Goal: Task Accomplishment & Management: Manage account settings

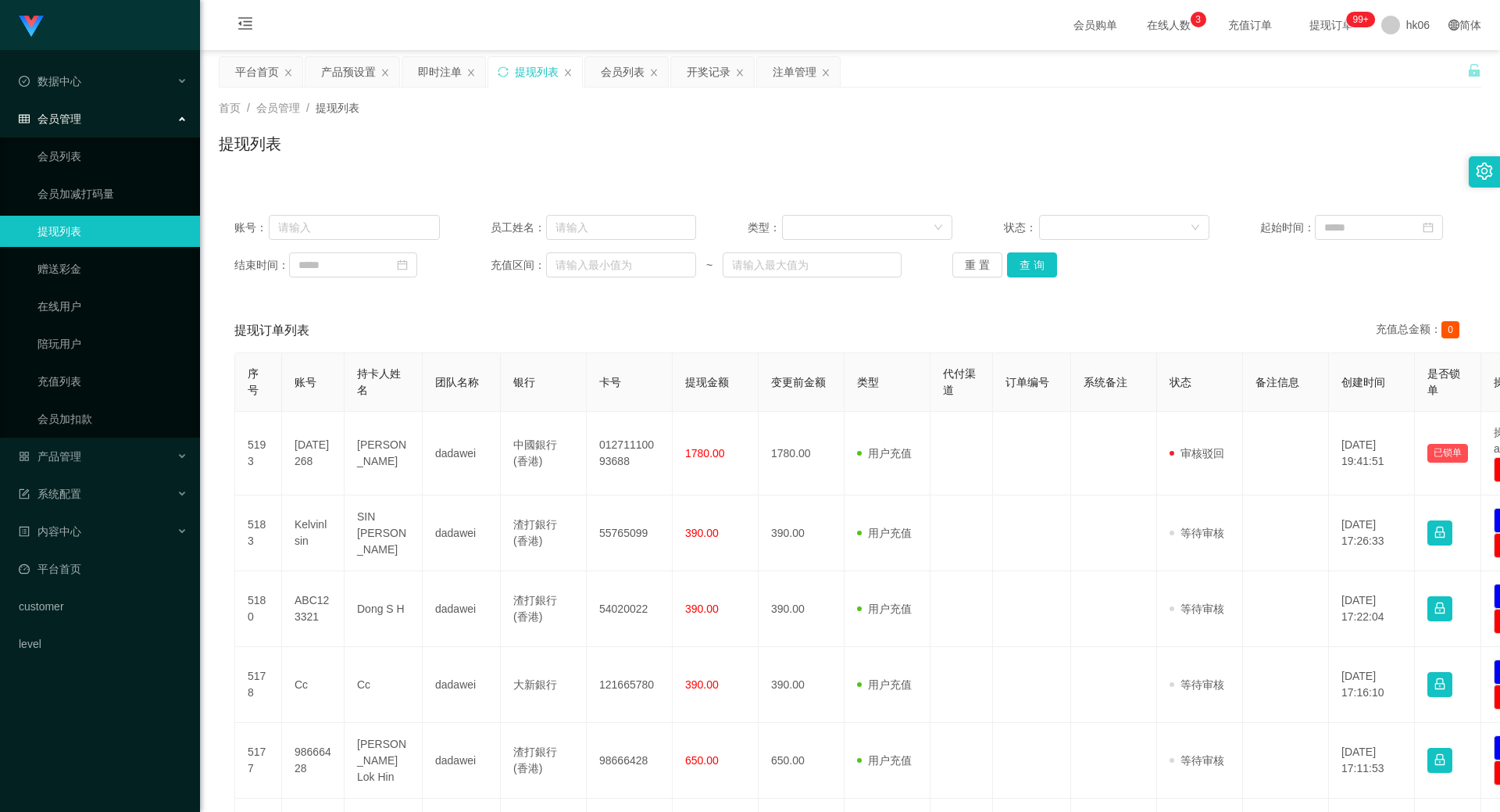
click at [1029, 251] on div "账号： 员工姓名： 类型： 状态： 起始时间： 结束时间： 充值区间： ~ 重 置 查 询" at bounding box center [850, 246] width 1262 height 94
click at [1044, 268] on button "查 询" at bounding box center [1032, 265] width 50 height 25
click at [1043, 271] on button "查 询" at bounding box center [1032, 265] width 50 height 25
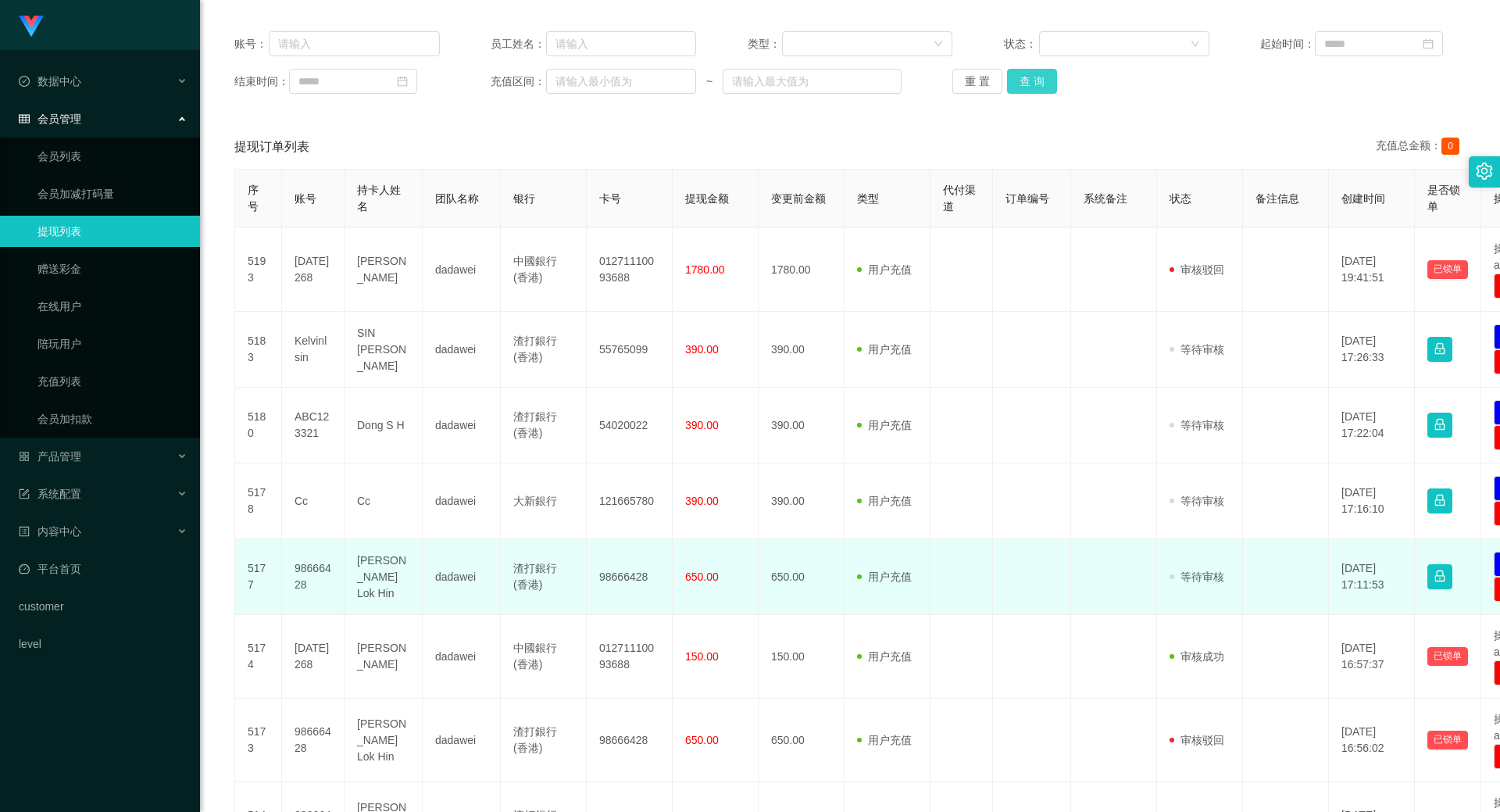
scroll to position [156, 0]
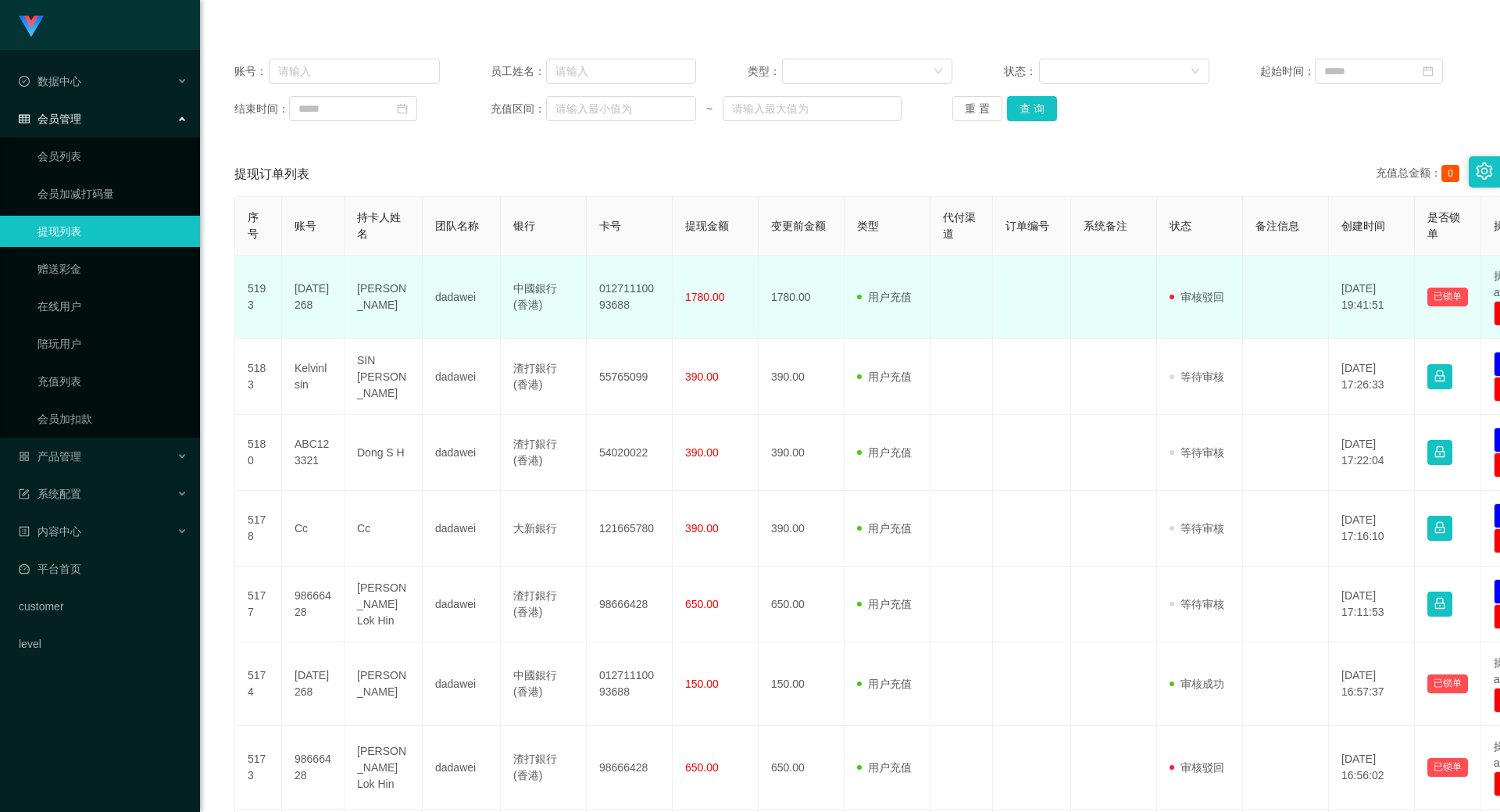
drag, startPoint x: 329, startPoint y: 300, endPoint x: 292, endPoint y: 287, distance: 39.2
click at [292, 287] on td "[DATE]268" at bounding box center [313, 298] width 63 height 84
copy td "[DATE]268"
click at [374, 298] on td "[PERSON_NAME]" at bounding box center [383, 298] width 78 height 84
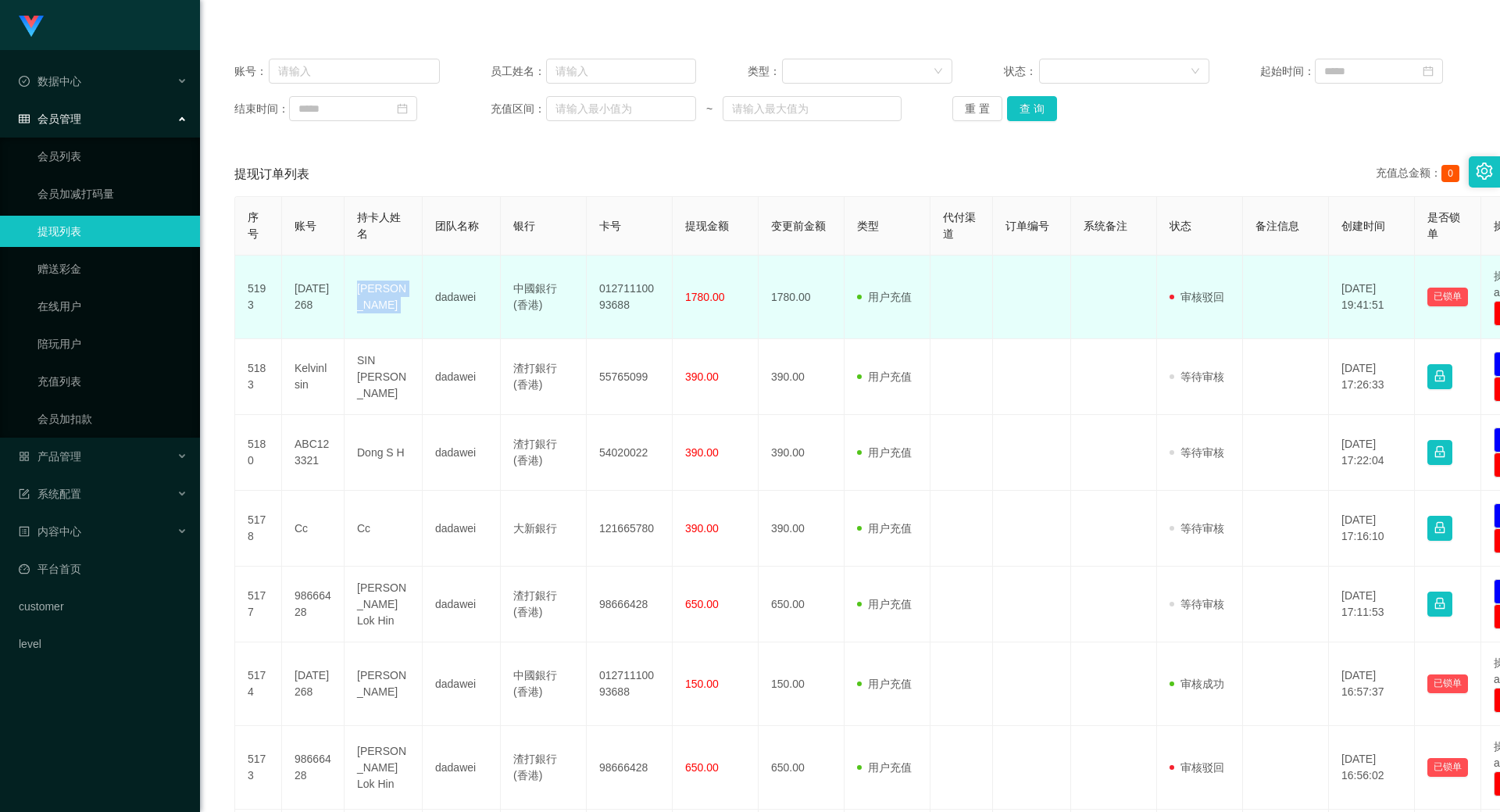
click at [374, 298] on td "[PERSON_NAME]" at bounding box center [383, 298] width 78 height 84
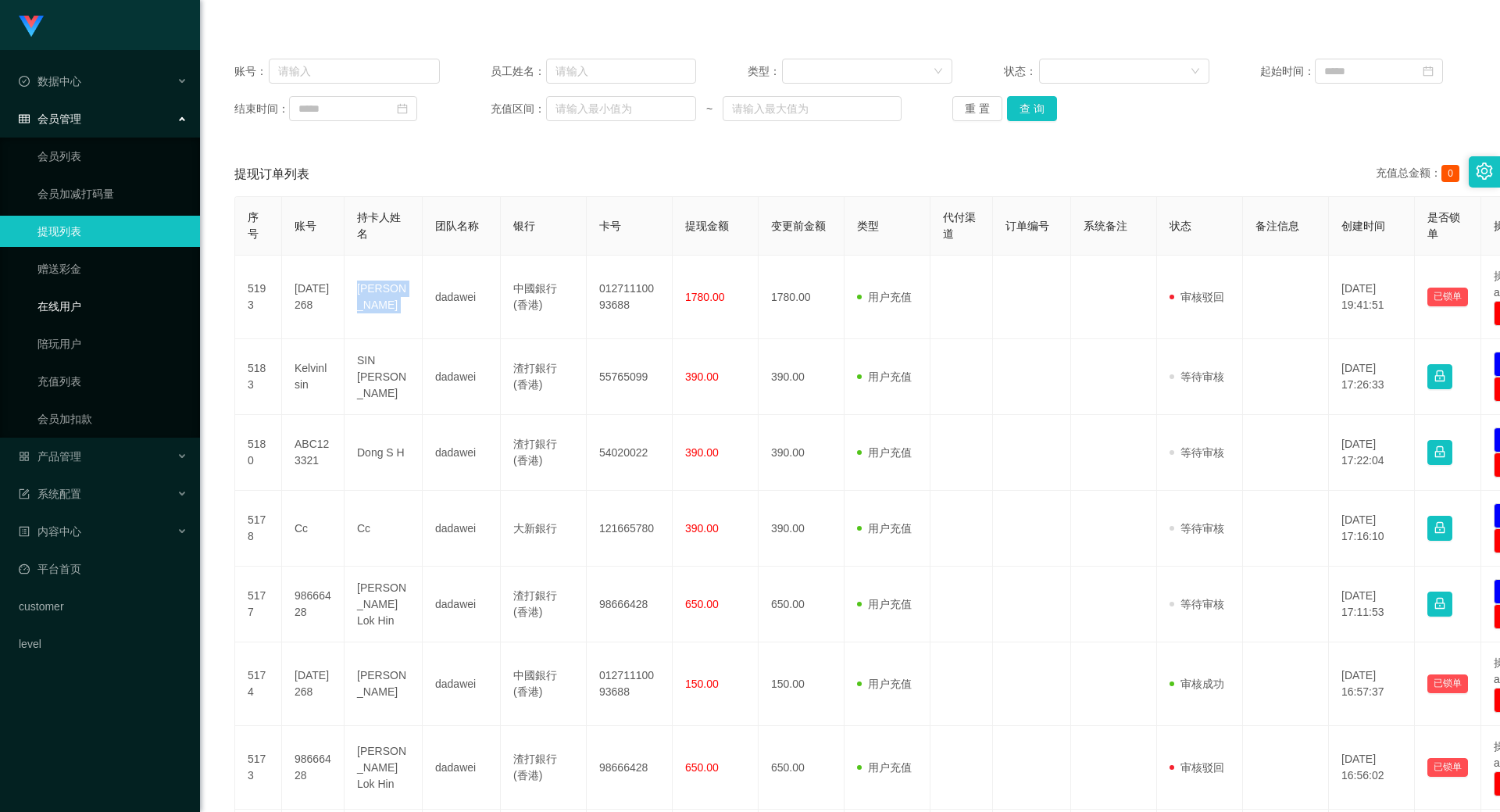
copy td "[PERSON_NAME]"
click at [56, 234] on link "提现列表" at bounding box center [112, 231] width 150 height 31
click at [1036, 102] on button "查 询" at bounding box center [1032, 108] width 50 height 25
click at [1033, 108] on button "查 询" at bounding box center [1032, 108] width 50 height 25
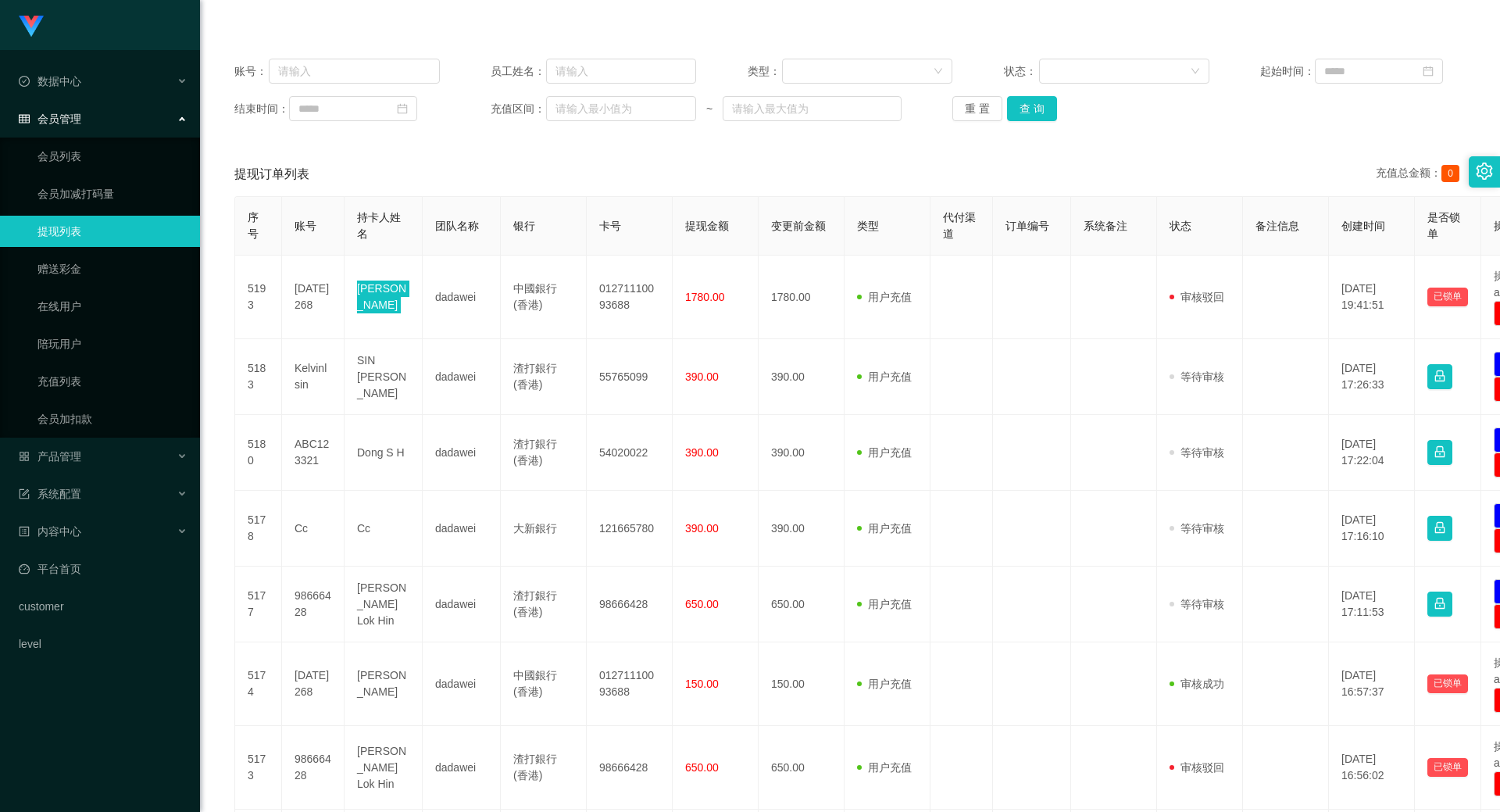
scroll to position [234, 0]
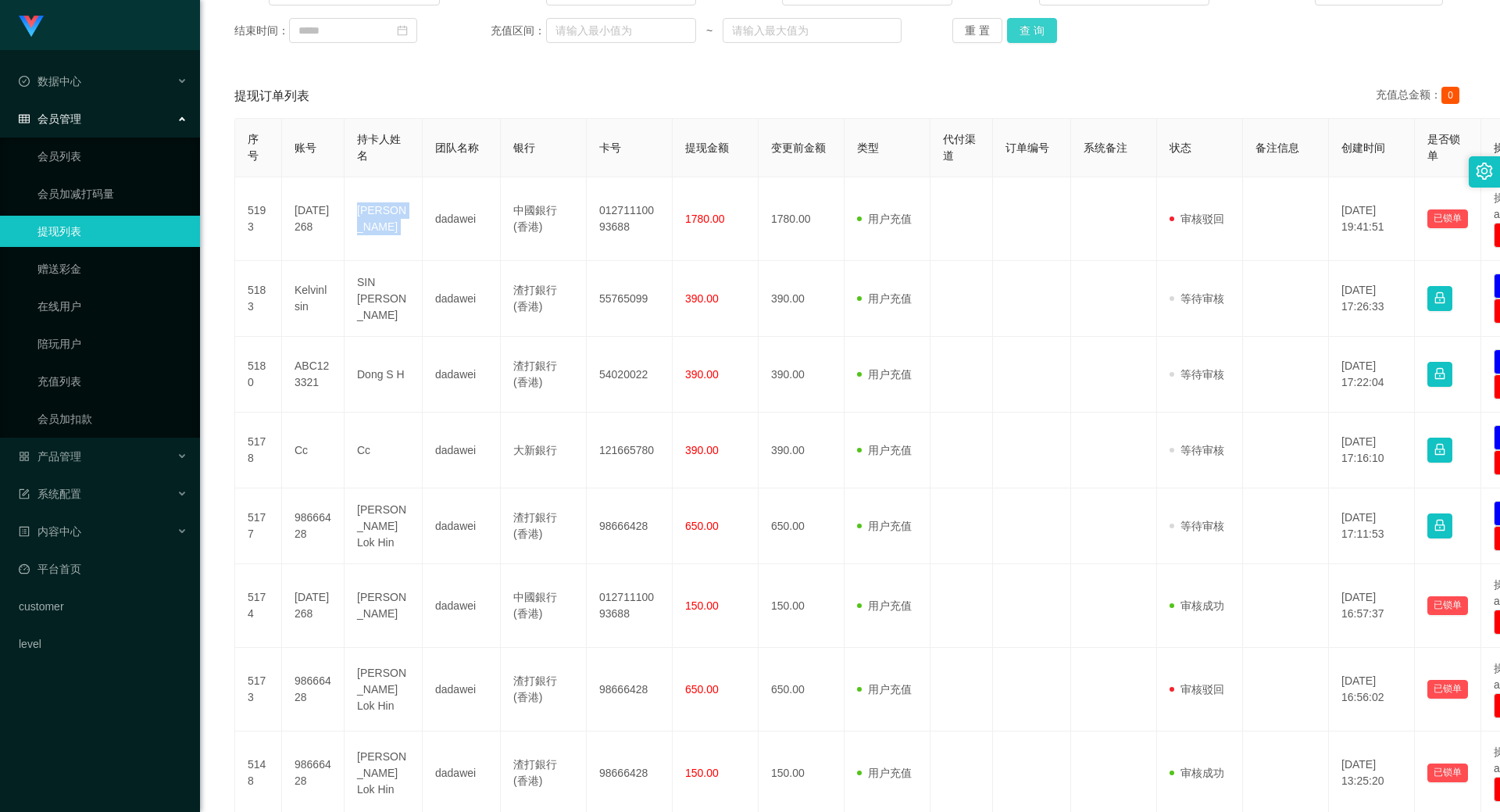
click at [1027, 28] on button "查 询" at bounding box center [1032, 30] width 50 height 25
